Goal: Task Accomplishment & Management: Manage account settings

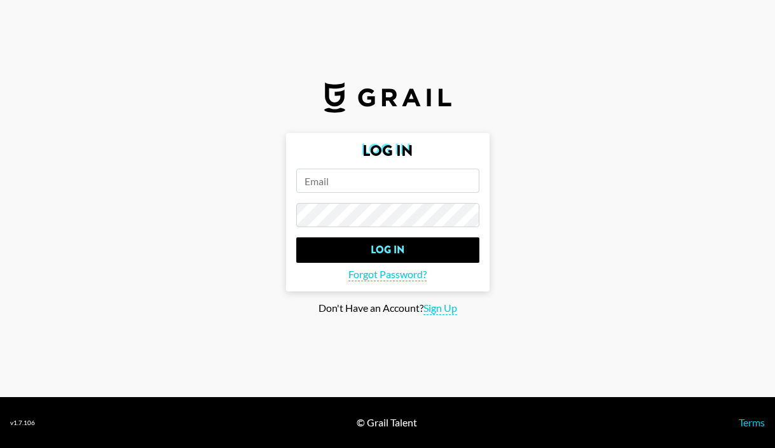
click at [350, 179] on input "email" at bounding box center [387, 181] width 183 height 24
type input "j"
type input "[PERSON_NAME][EMAIL_ADDRESS][PERSON_NAME][DOMAIN_NAME]"
click at [296, 237] on input "Log In" at bounding box center [387, 249] width 183 height 25
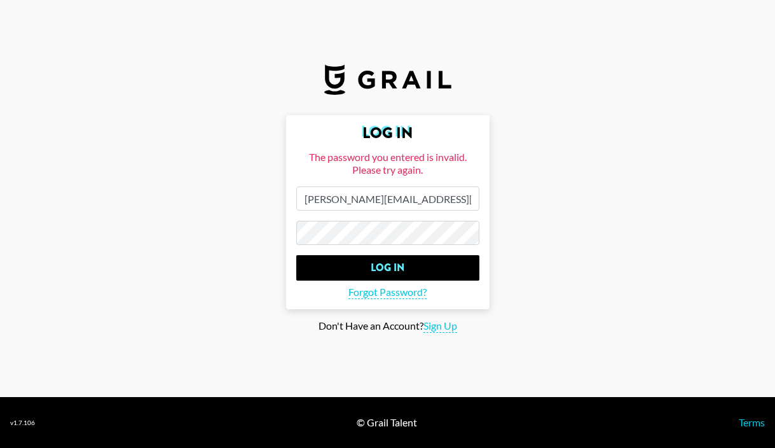
click at [275, 232] on main "Log In The password you entered is invalid. Please try again. [PERSON_NAME][EMA…" at bounding box center [387, 224] width 755 height 218
click at [296, 255] on input "Log In" at bounding box center [387, 267] width 183 height 25
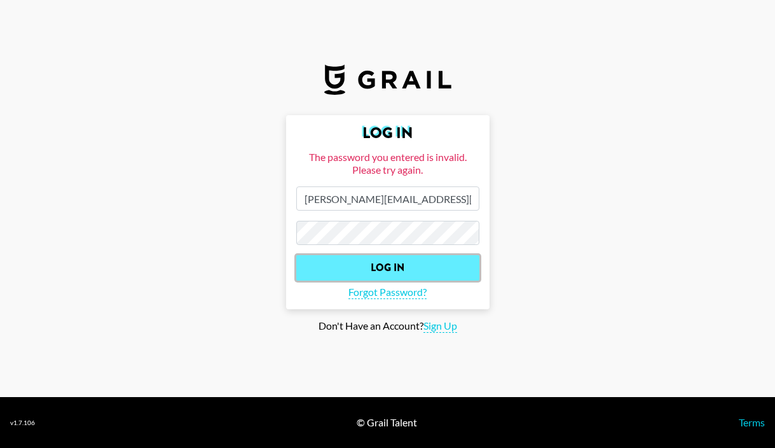
click at [361, 268] on input "Log In" at bounding box center [387, 267] width 183 height 25
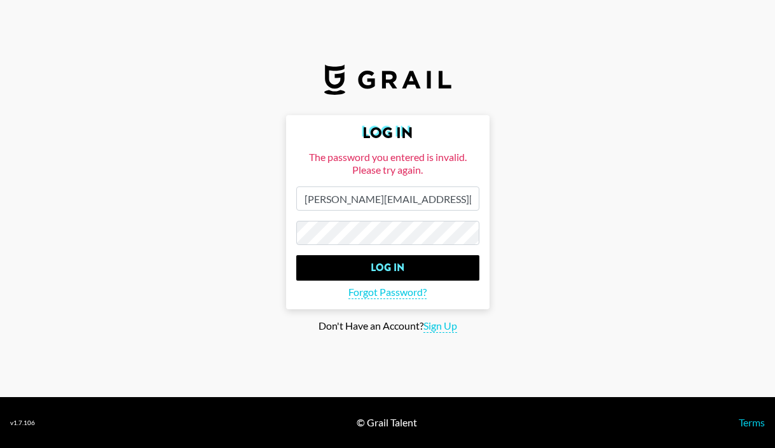
click at [267, 226] on main "Log In The password you entered is invalid. Please try again. [PERSON_NAME][EMA…" at bounding box center [387, 224] width 755 height 218
click at [296, 255] on input "Log In" at bounding box center [387, 267] width 183 height 25
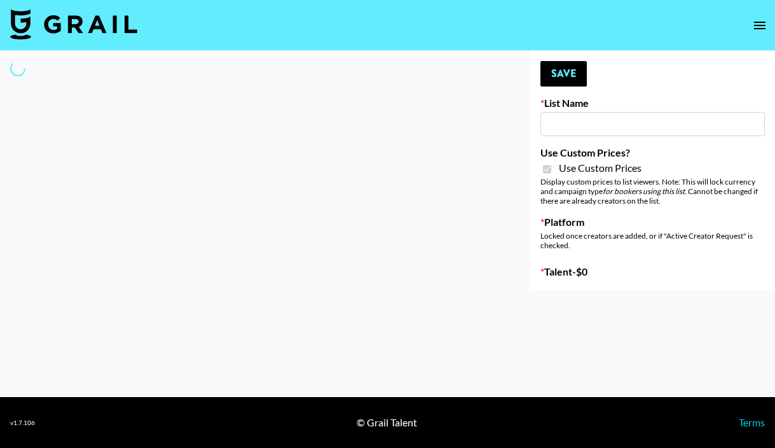
type input "ZENOWELL AI"
checkbox input "true"
select select "Brand"
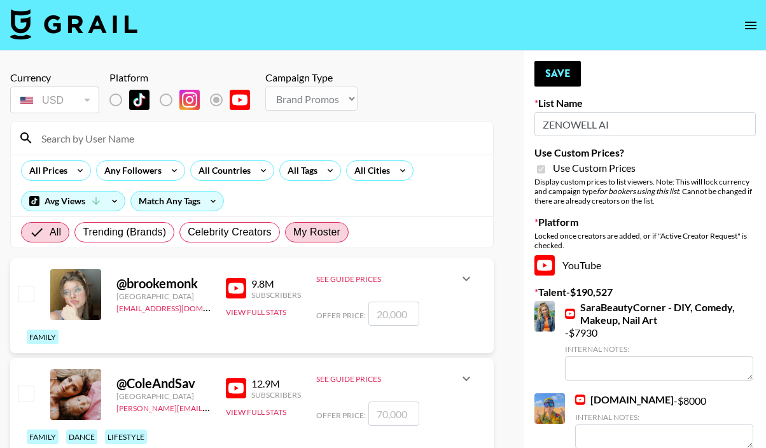
click at [314, 225] on span "My Roster" at bounding box center [316, 232] width 47 height 15
click at [293, 232] on input "My Roster" at bounding box center [293, 232] width 0 height 0
radio input "true"
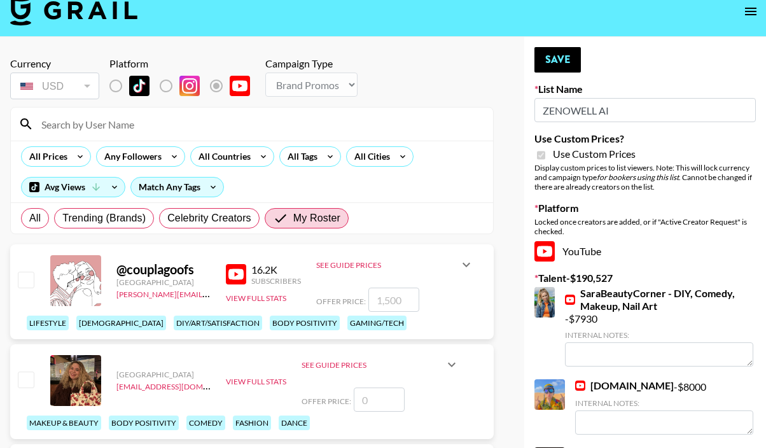
scroll to position [17, 0]
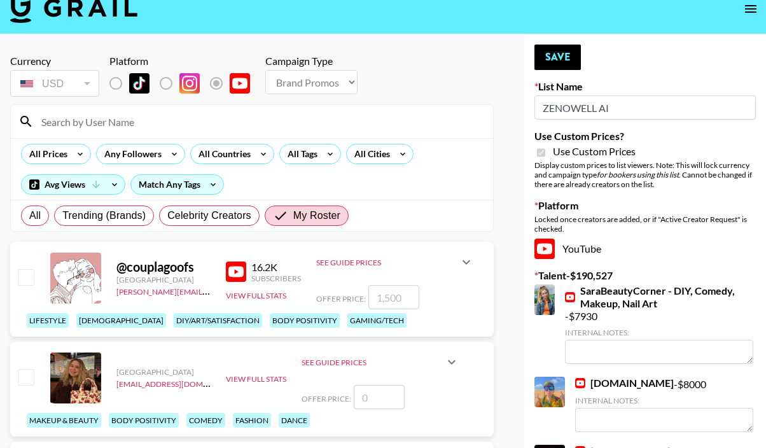
click at [24, 280] on input "checkbox" at bounding box center [25, 276] width 15 height 15
checkbox input "true"
type input "1500"
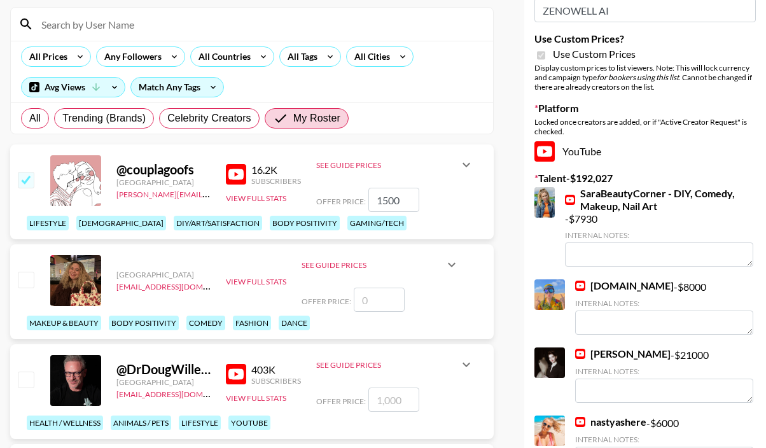
scroll to position [172, 0]
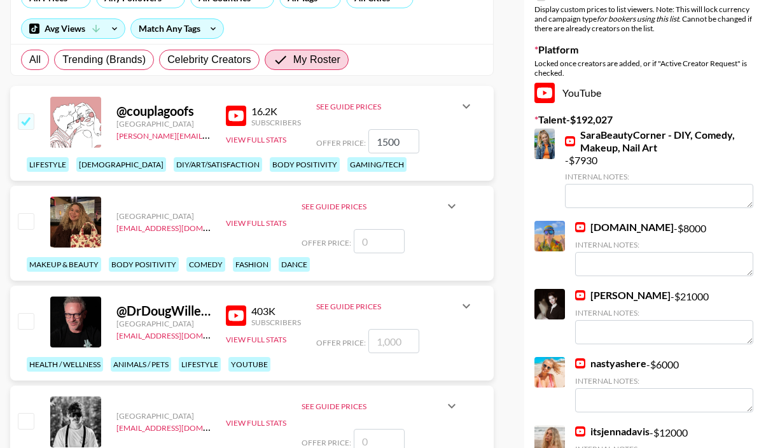
click at [29, 221] on input "checkbox" at bounding box center [25, 220] width 15 height 15
click at [374, 237] on input "number" at bounding box center [379, 241] width 51 height 24
checkbox input "true"
type input "5"
checkbox input "false"
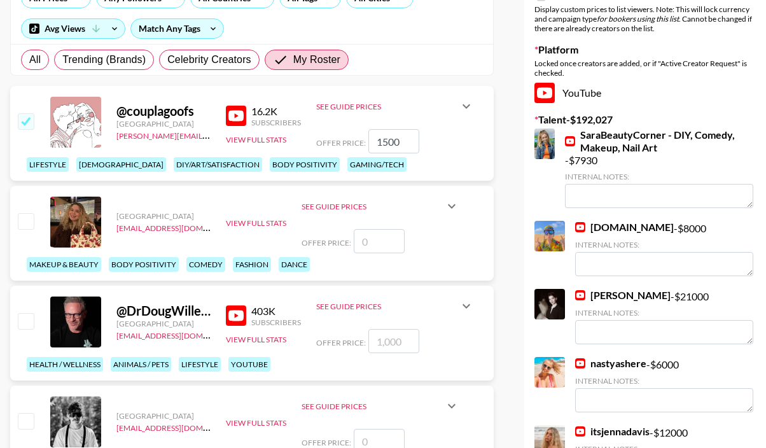
type input "5"
checkbox input "true"
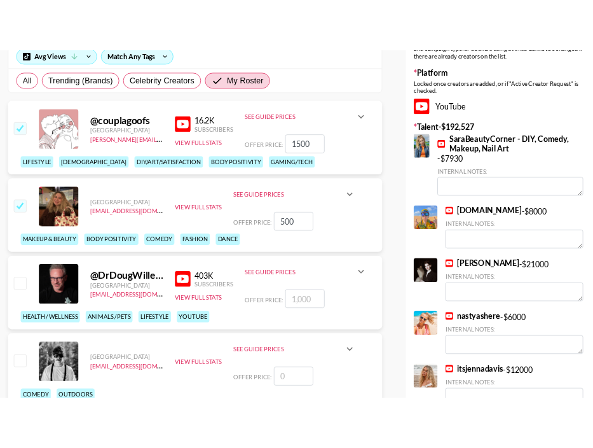
scroll to position [0, 0]
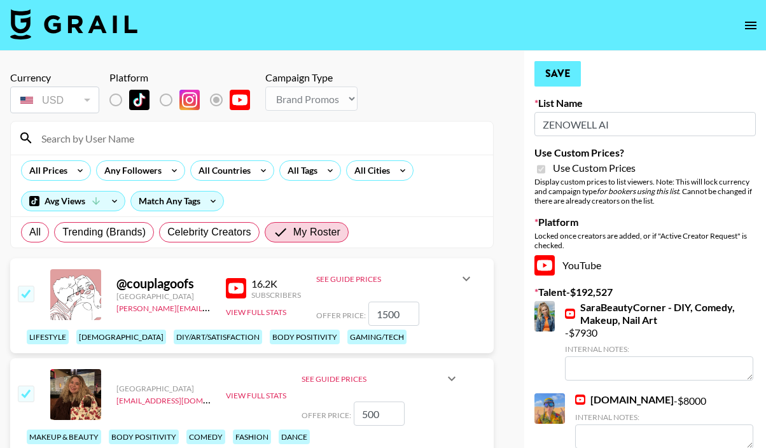
type input "500"
click at [566, 68] on button "Save" at bounding box center [557, 73] width 46 height 25
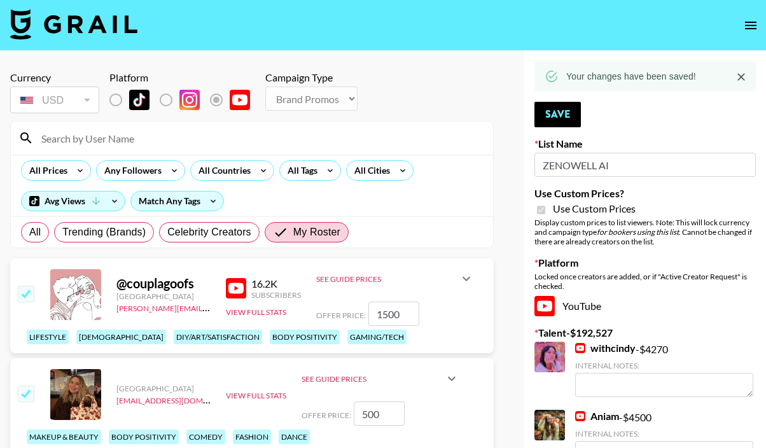
click at [32, 298] on input "checkbox" at bounding box center [25, 293] width 15 height 15
checkbox input "false"
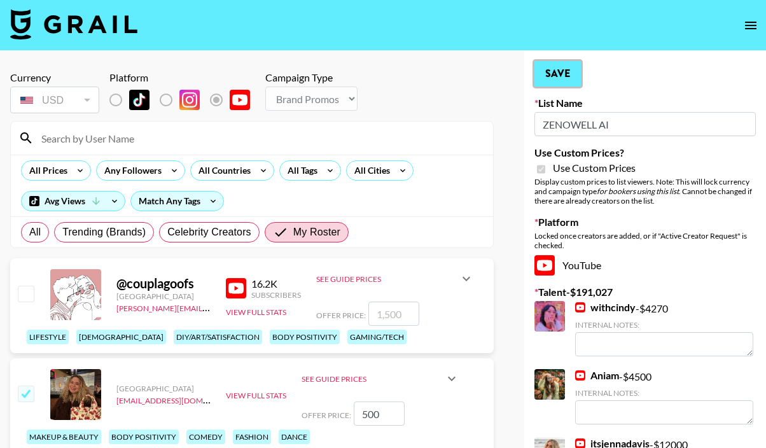
click at [563, 71] on button "Save" at bounding box center [557, 73] width 46 height 25
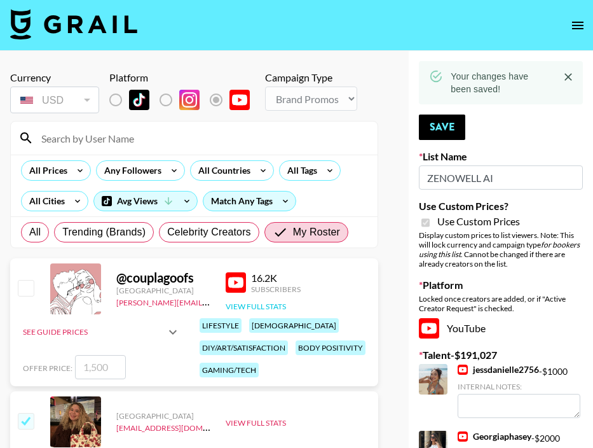
click at [248, 303] on button "View Full Stats" at bounding box center [256, 306] width 60 height 10
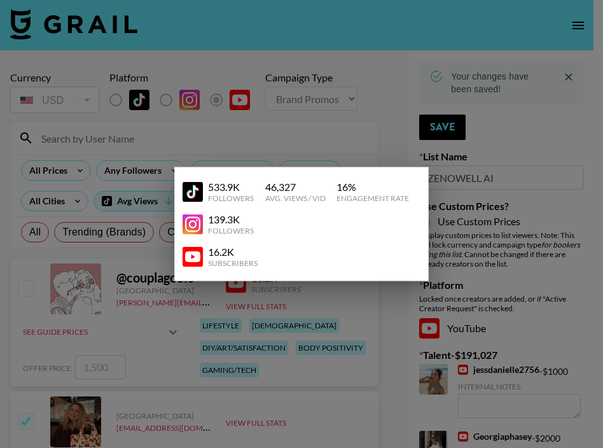
click at [551, 223] on div at bounding box center [301, 224] width 603 height 448
